Goal: Task Accomplishment & Management: Manage account settings

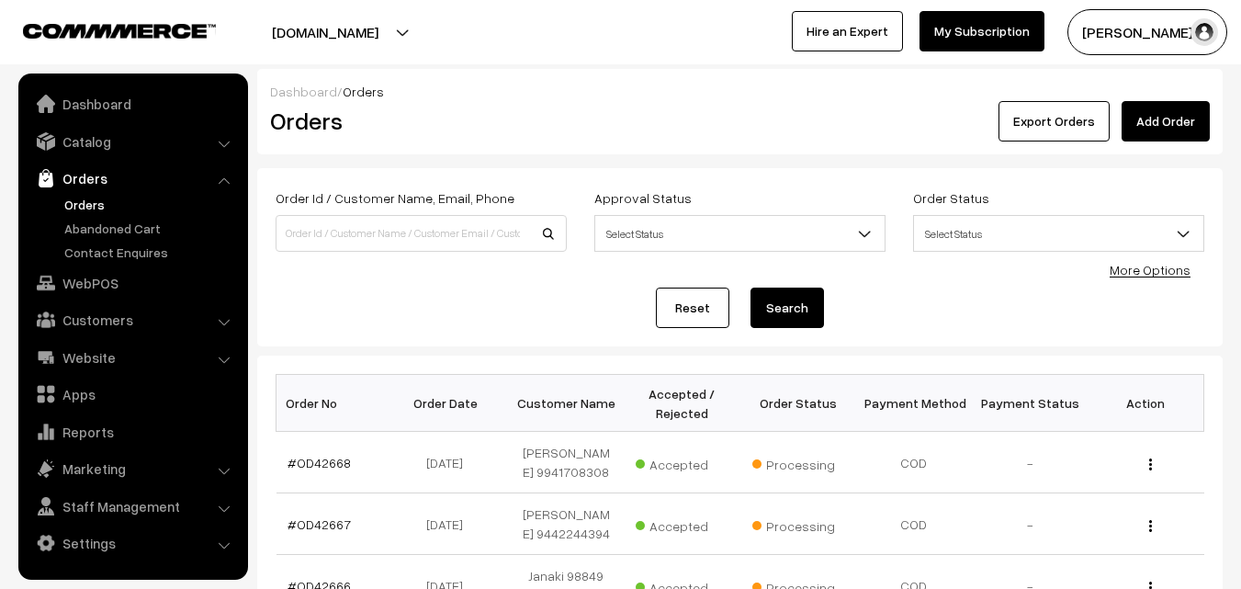
scroll to position [184, 0]
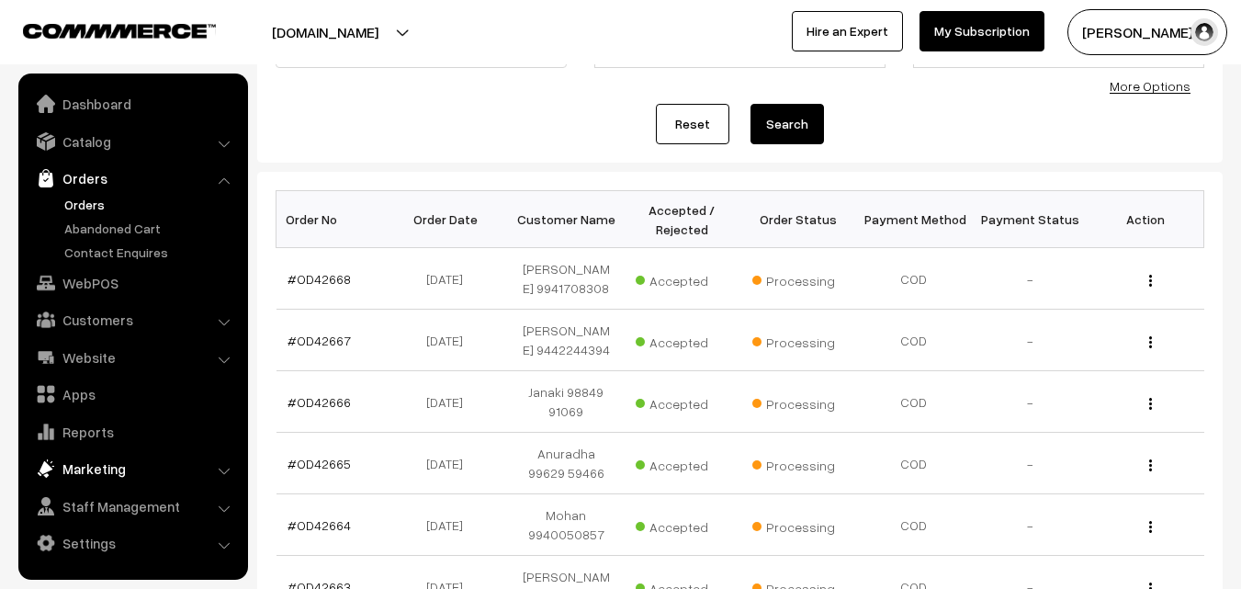
click at [23, 456] on link "Marketing" at bounding box center [132, 468] width 219 height 33
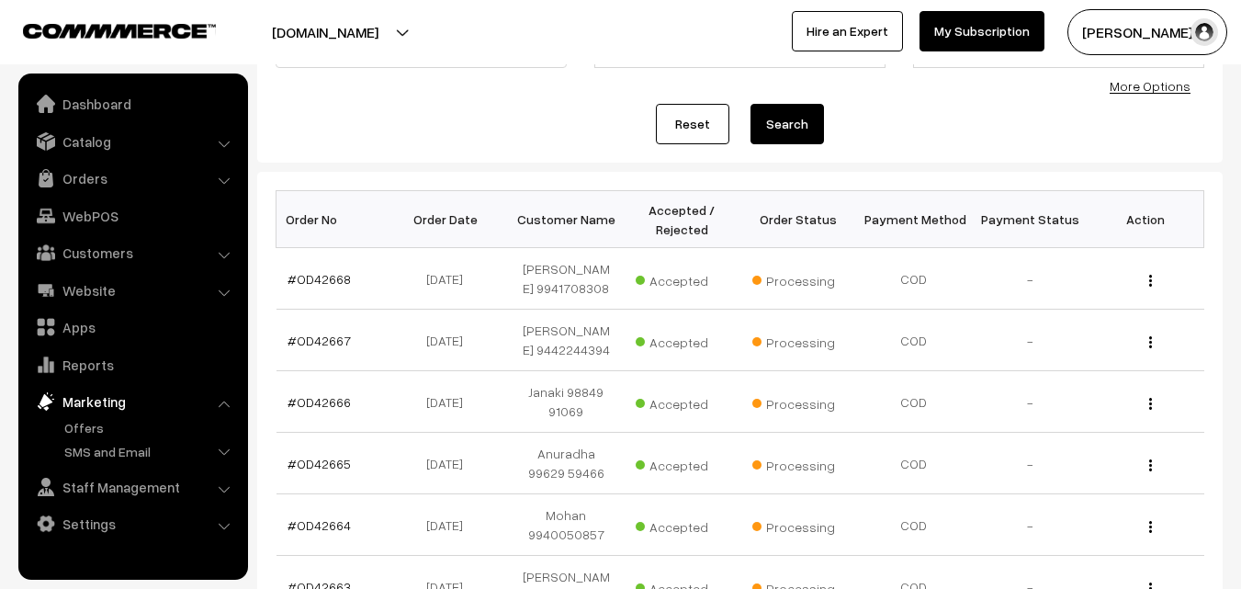
click at [24, 456] on ul "Offers" at bounding box center [133, 442] width 221 height 48
click at [90, 187] on link "Orders" at bounding box center [132, 178] width 219 height 33
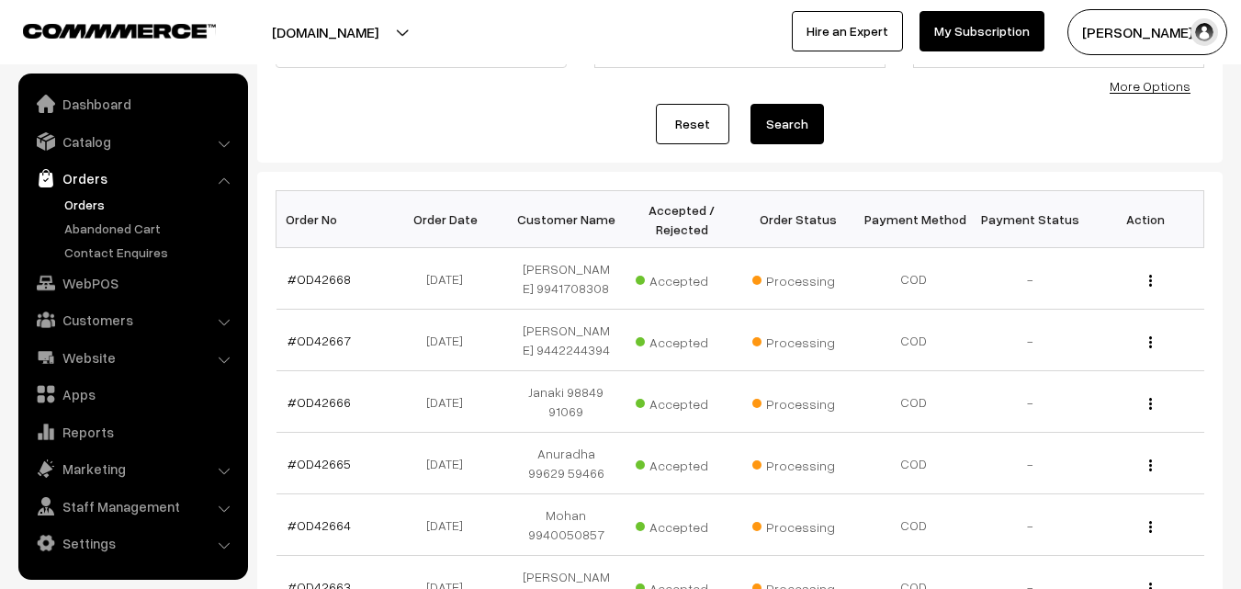
click at [103, 210] on link "Orders" at bounding box center [151, 204] width 182 height 19
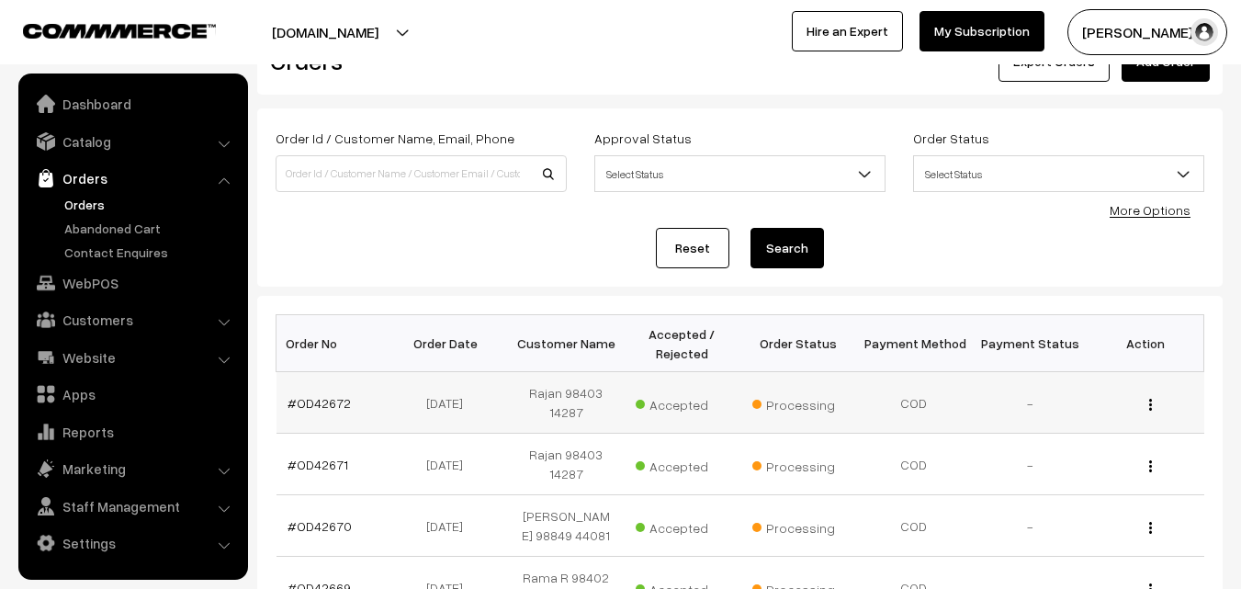
scroll to position [92, 0]
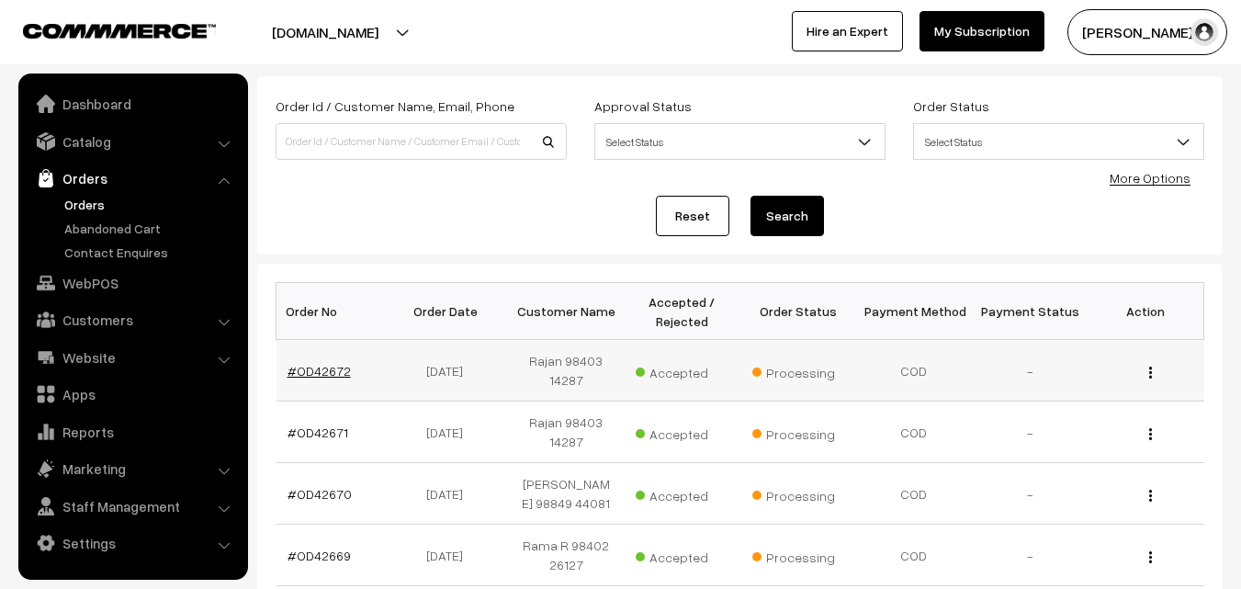
click at [334, 370] on link "#OD42672" at bounding box center [319, 371] width 63 height 16
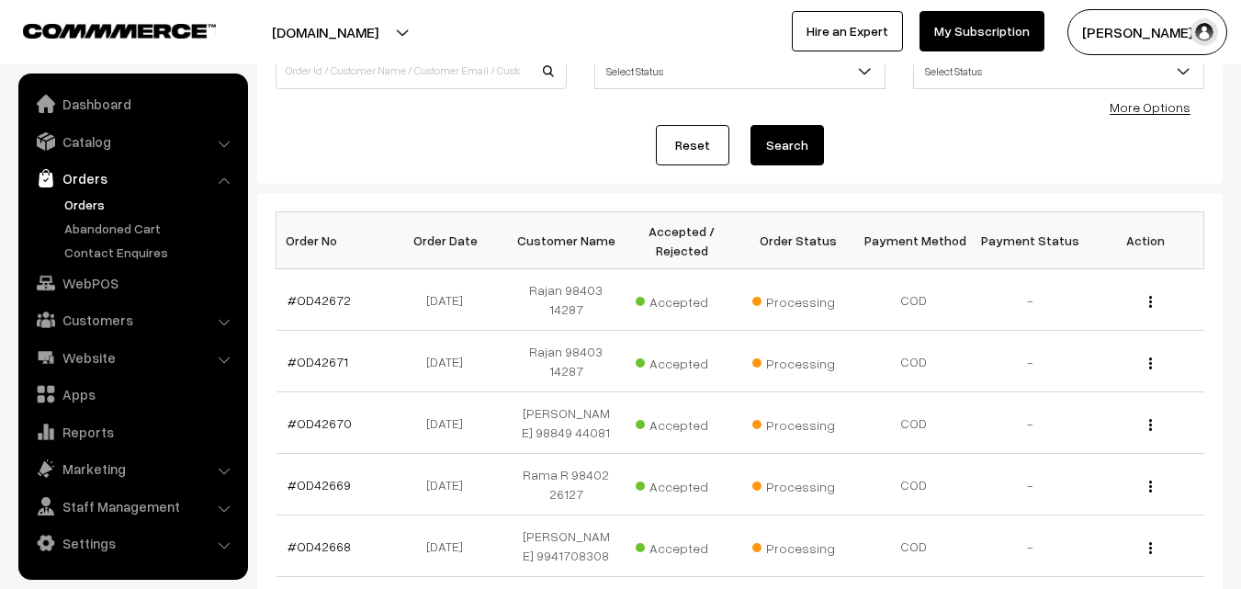
scroll to position [251, 0]
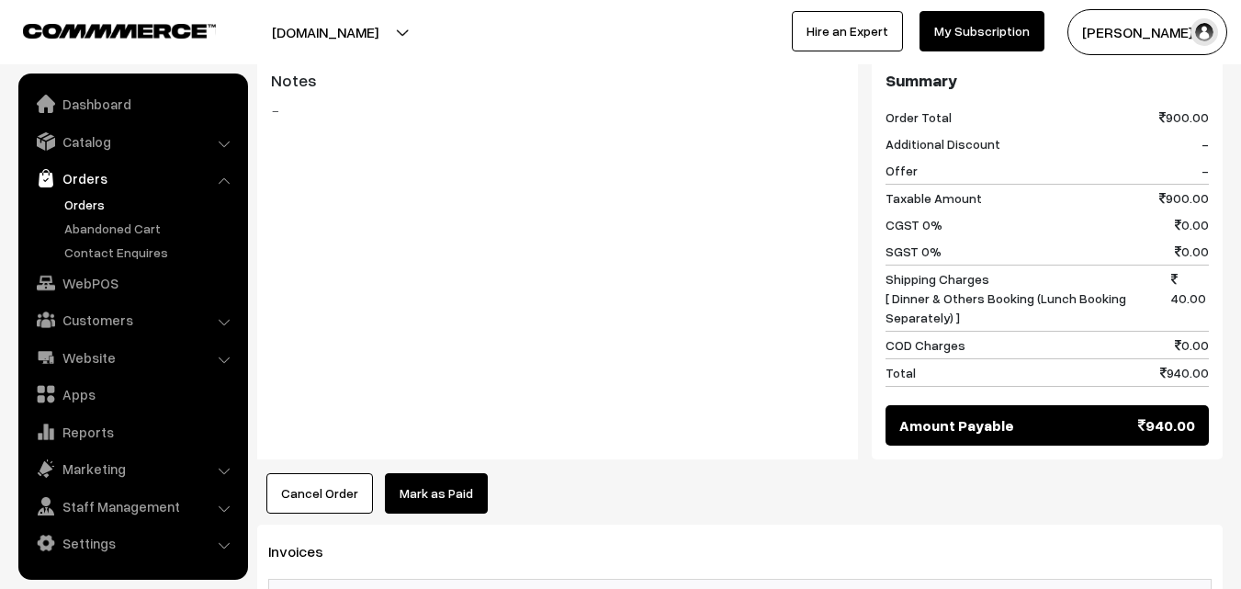
scroll to position [1378, 0]
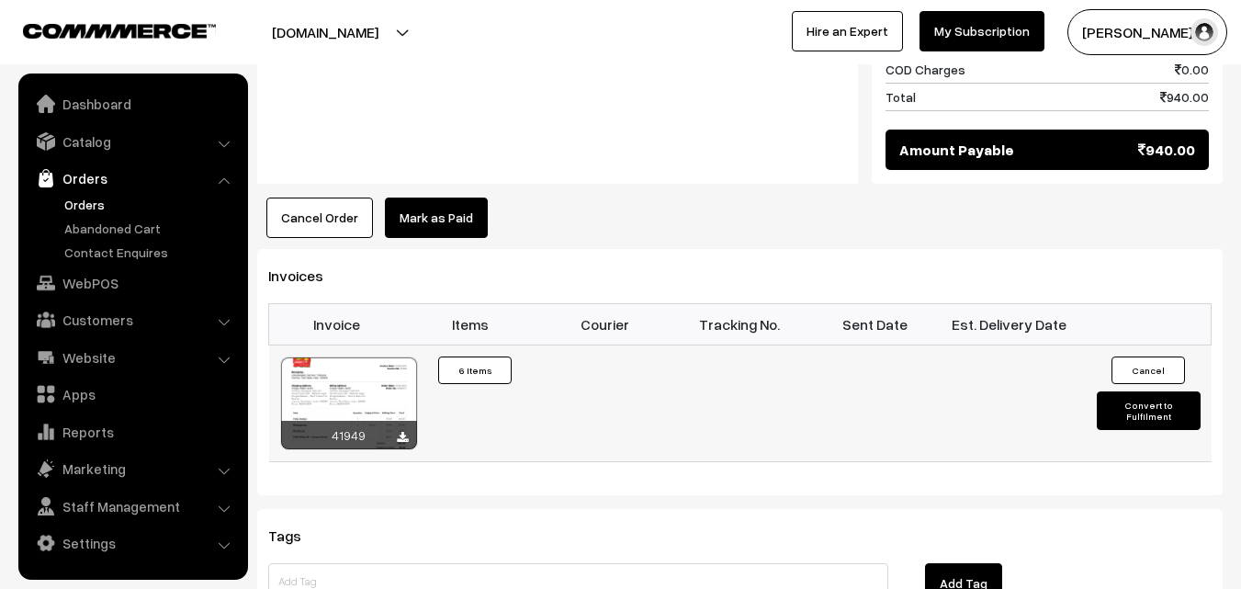
click at [369, 376] on div at bounding box center [349, 403] width 136 height 92
click at [93, 204] on link "Orders" at bounding box center [151, 204] width 182 height 19
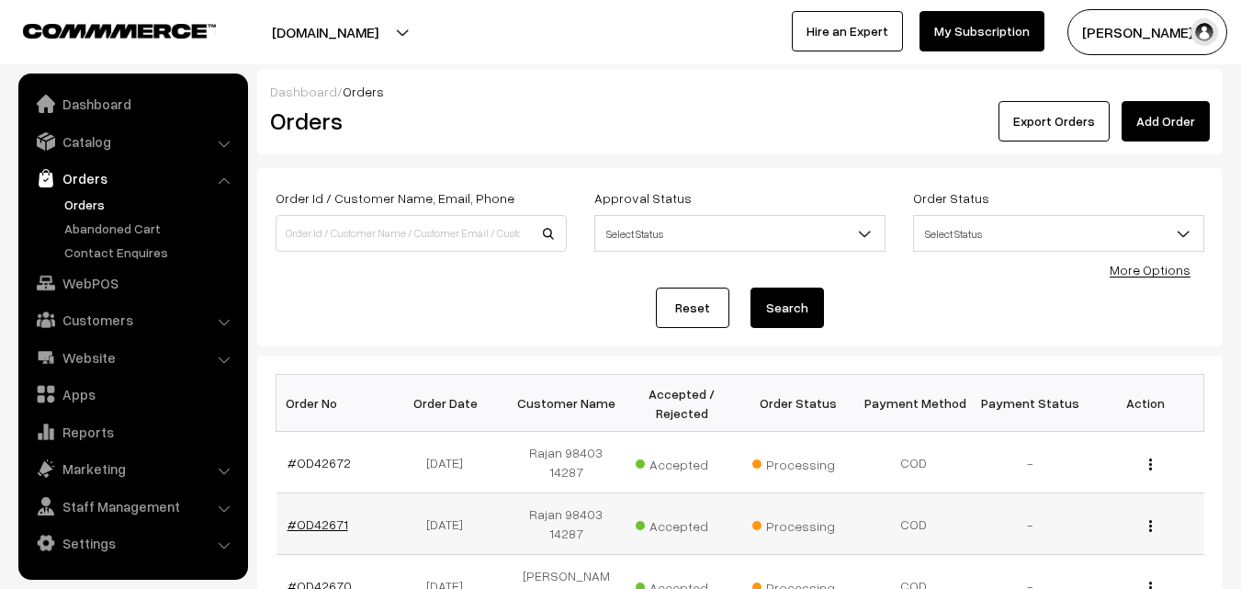
click at [319, 525] on link "#OD42671" at bounding box center [318, 524] width 61 height 16
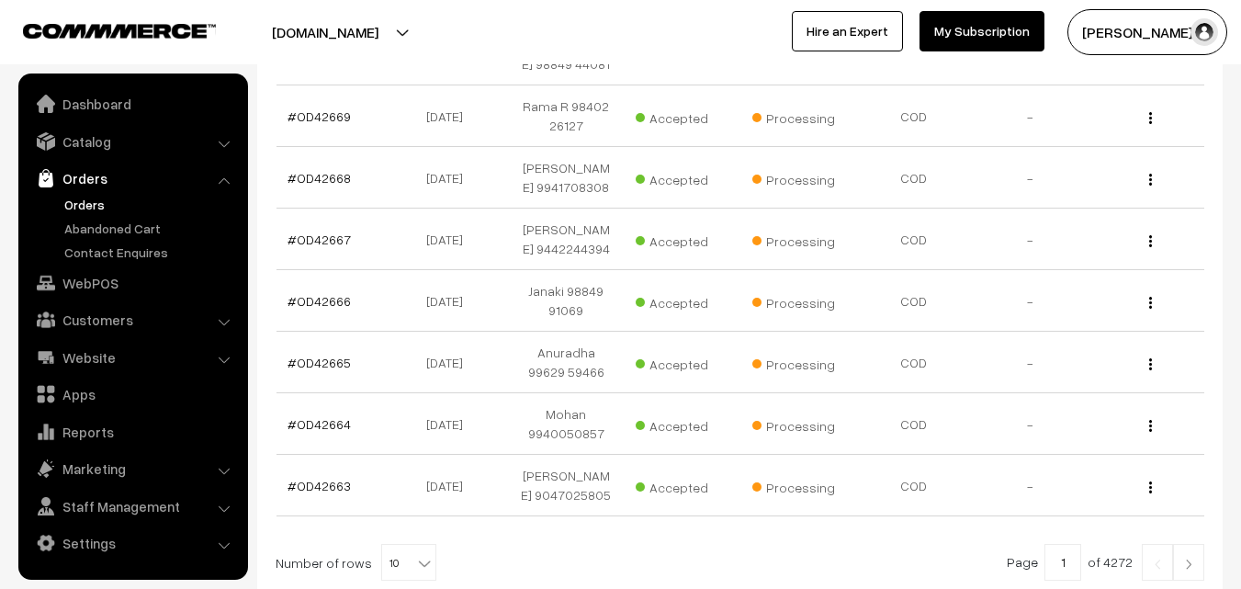
scroll to position [674, 0]
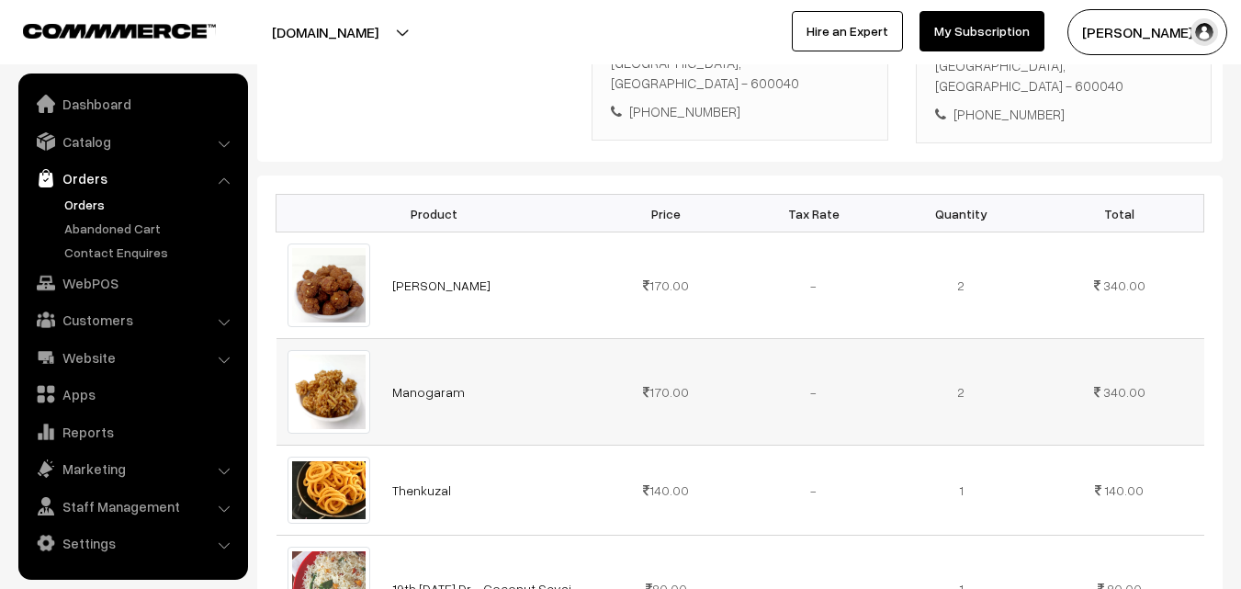
scroll to position [276, 0]
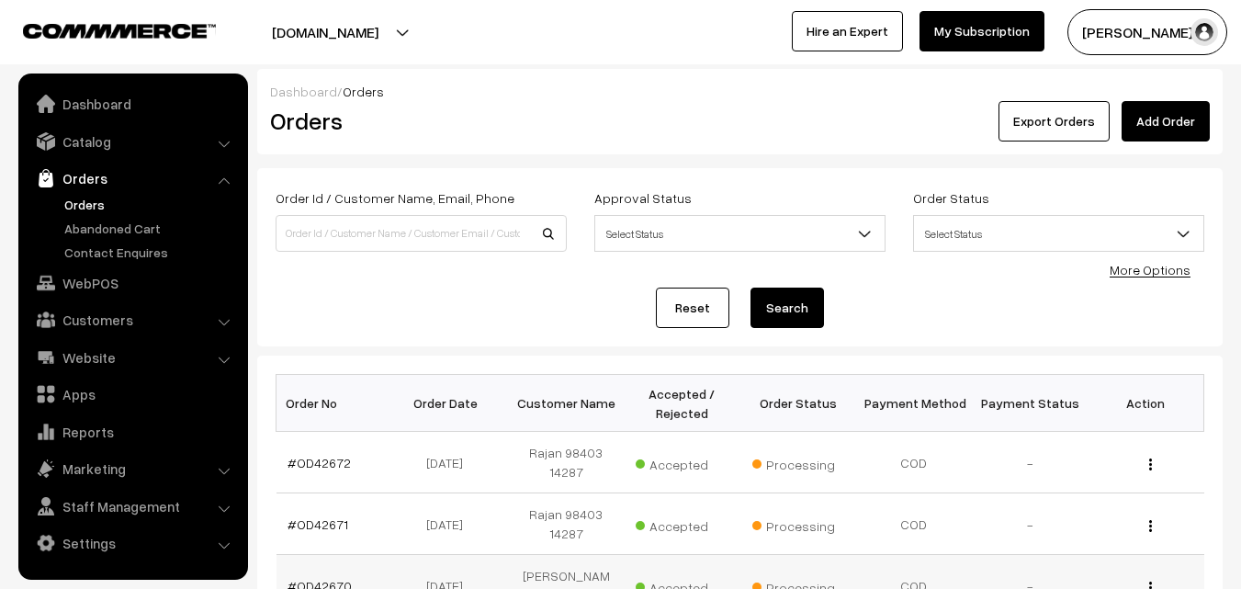
click at [308, 581] on link "#OD42670" at bounding box center [320, 586] width 64 height 16
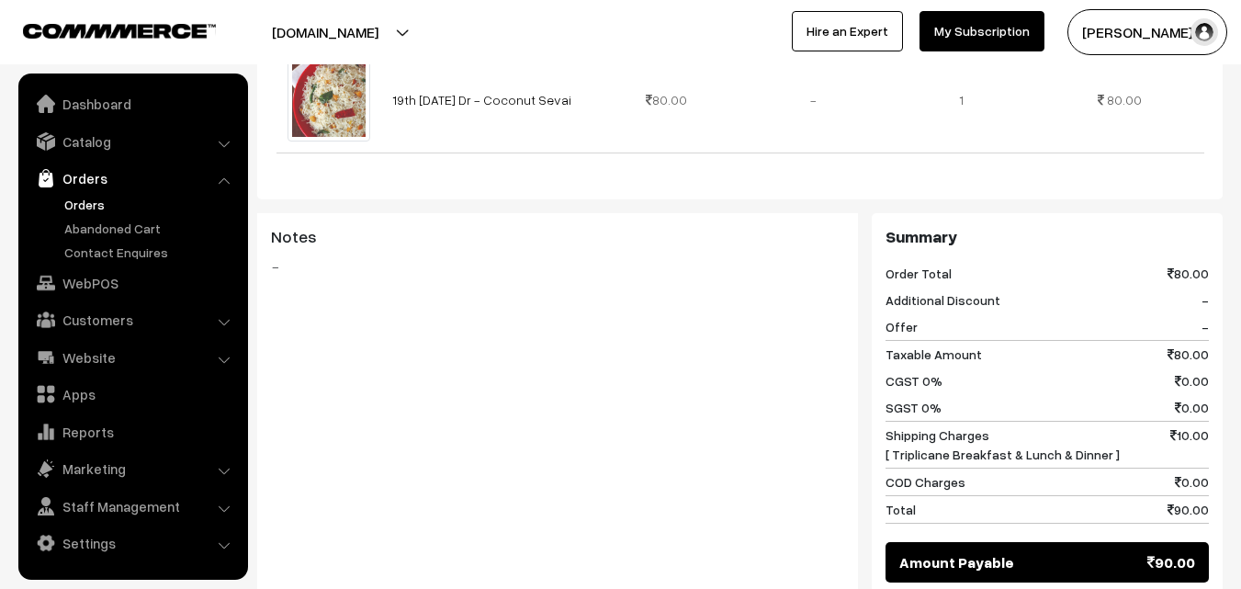
scroll to position [919, 0]
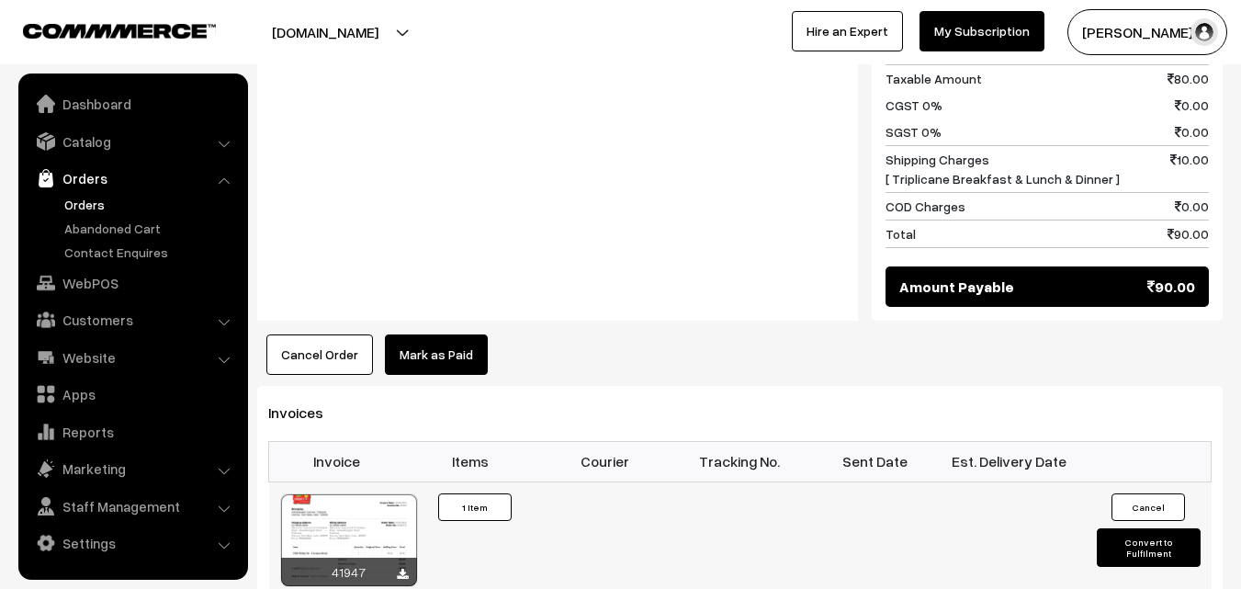
click at [345, 503] on div at bounding box center [349, 540] width 136 height 92
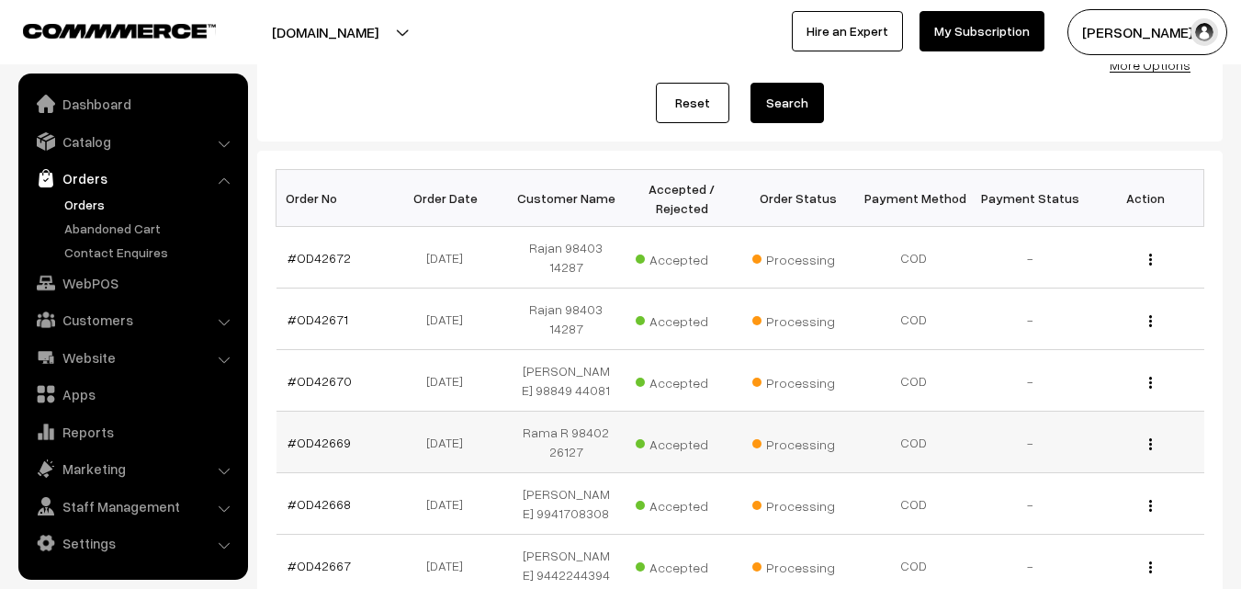
scroll to position [224, 0]
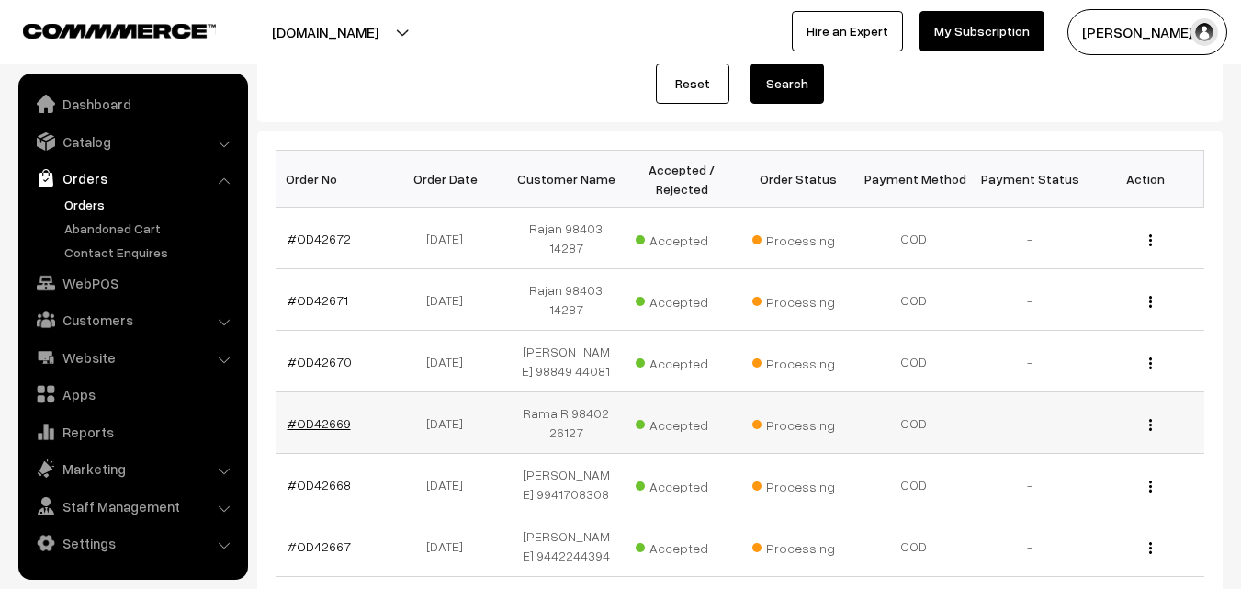
click at [337, 415] on link "#OD42669" at bounding box center [319, 423] width 63 height 16
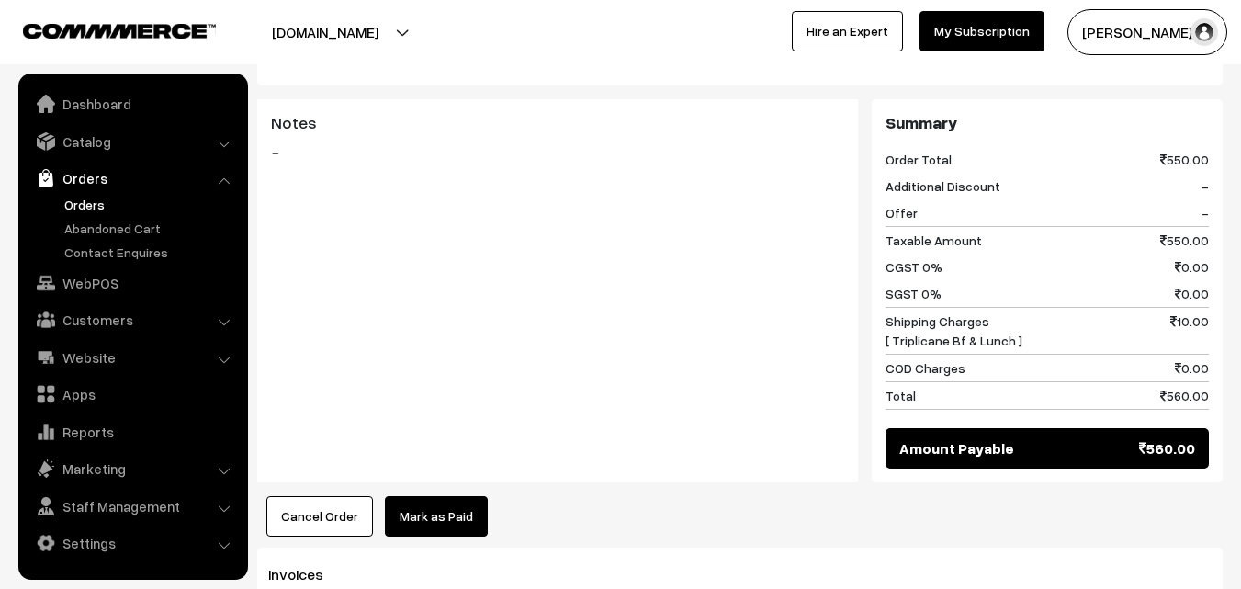
scroll to position [1103, 0]
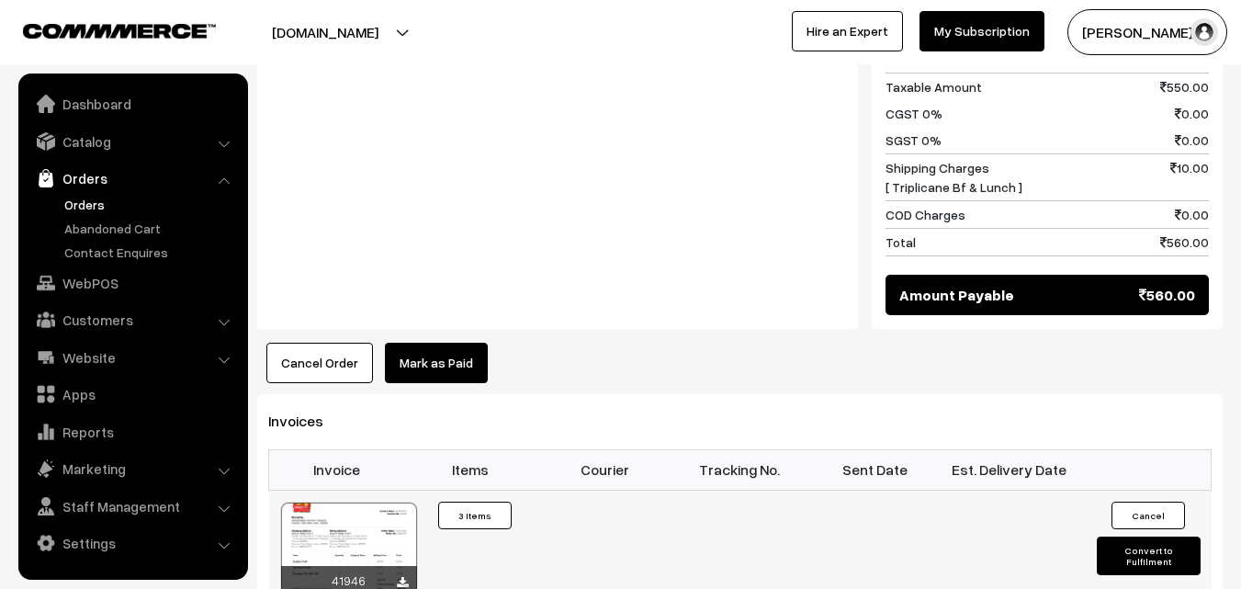
click at [344, 529] on div at bounding box center [349, 549] width 136 height 92
